Goal: Information Seeking & Learning: Learn about a topic

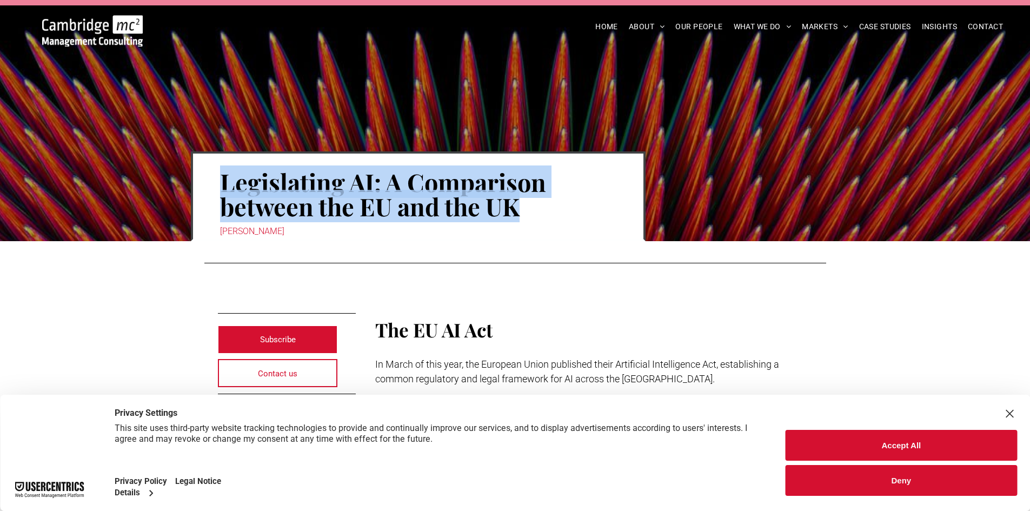
drag, startPoint x: 531, startPoint y: 211, endPoint x: 222, endPoint y: 191, distance: 309.3
click at [222, 191] on h1 "Legislating AI: A Comparison between the EU and the UK" at bounding box center [418, 194] width 396 height 51
copy h1 "Legislating AI: A Comparison between the EU and the UK"
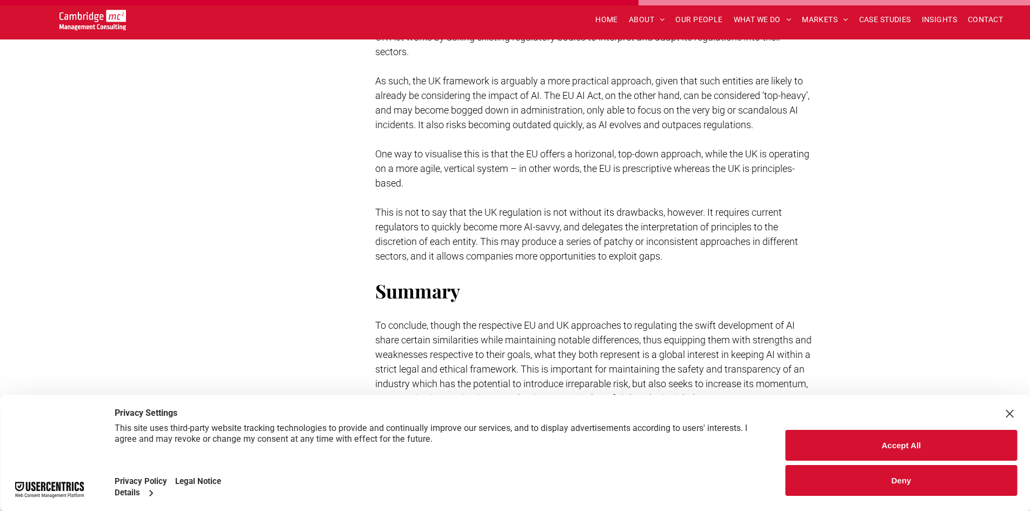
scroll to position [2411, 0]
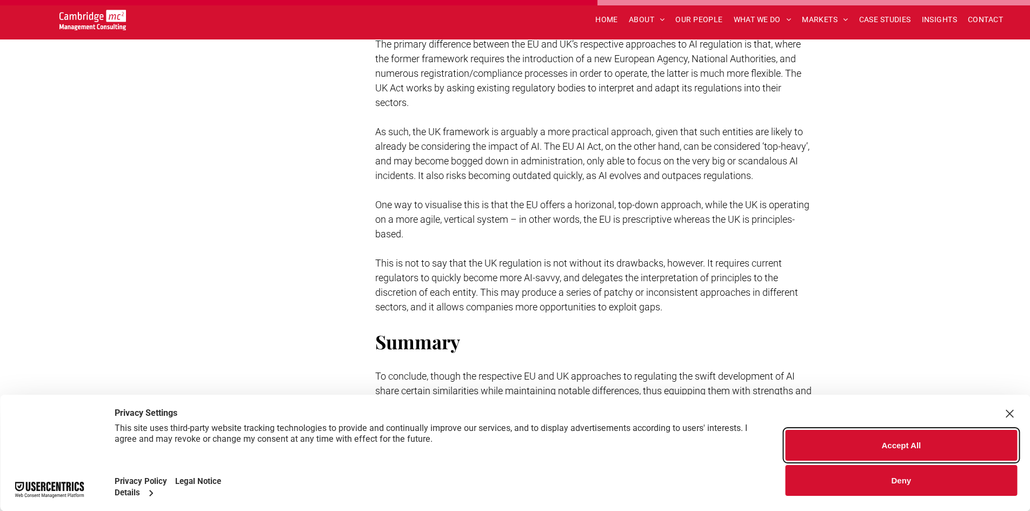
click at [905, 435] on button "Accept All" at bounding box center [900, 445] width 231 height 31
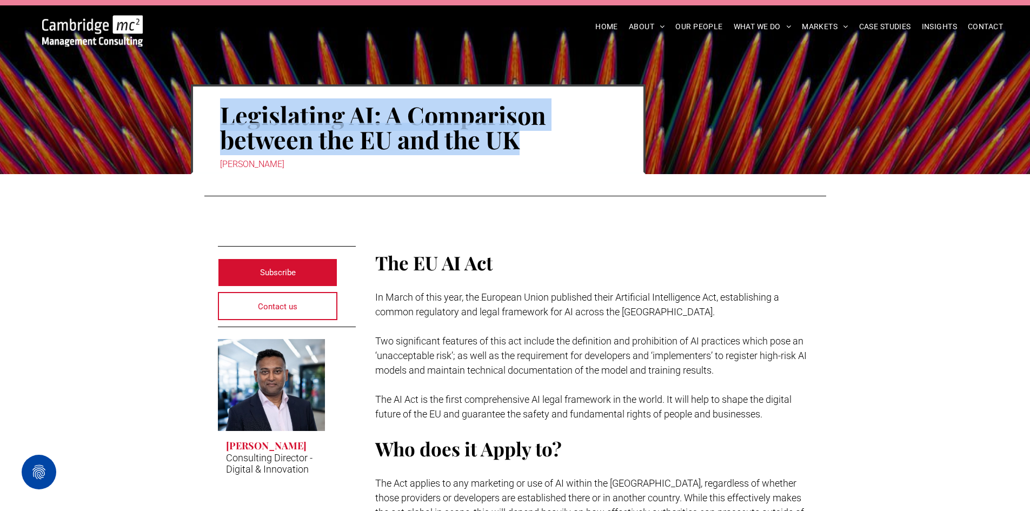
scroll to position [0, 0]
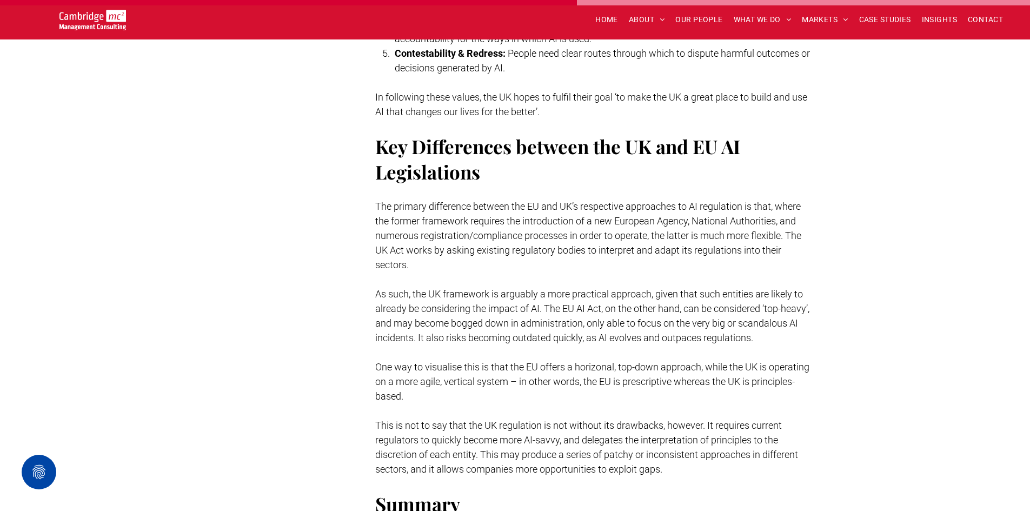
scroll to position [2396, 0]
